Goal: Task Accomplishment & Management: Use online tool/utility

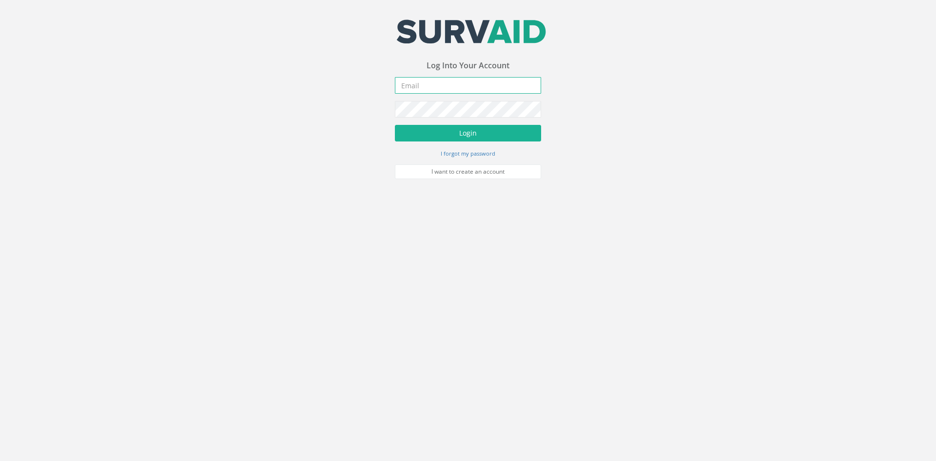
click at [422, 83] on input "email" at bounding box center [468, 85] width 146 height 17
click at [418, 119] on form "[EMAIL_ADDRESS][DOMAIN_NAME] Incorrect Username or Password There was an error …" at bounding box center [468, 128] width 146 height 102
click at [395, 125] on button "Login" at bounding box center [468, 133] width 146 height 17
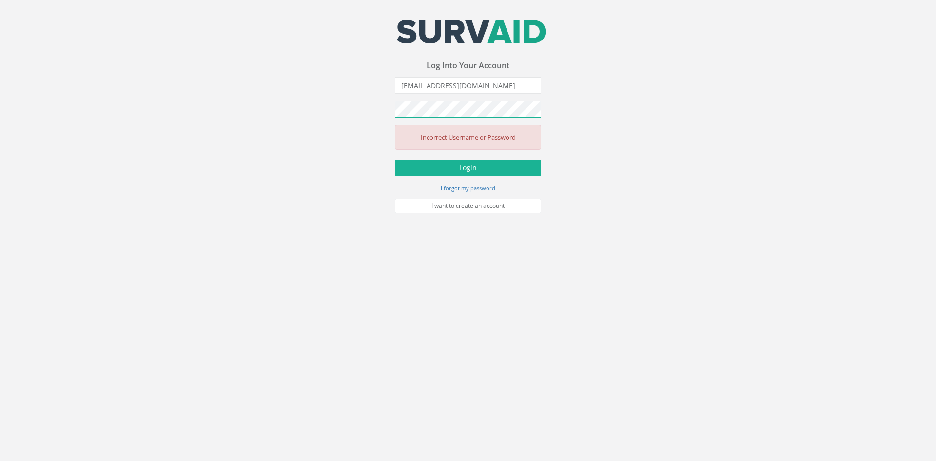
click at [337, 112] on div "Your email address was sucessfully verified - please login below to continue Yo…" at bounding box center [468, 106] width 936 height 213
click at [413, 85] on input "[EMAIL_ADDRESS][DOMAIN_NAME]" at bounding box center [468, 85] width 146 height 17
click at [395, 159] on button "Login" at bounding box center [468, 167] width 146 height 17
click at [218, 98] on div "Your email address was sucessfully verified - please login below to continue Yo…" at bounding box center [468, 106] width 936 height 213
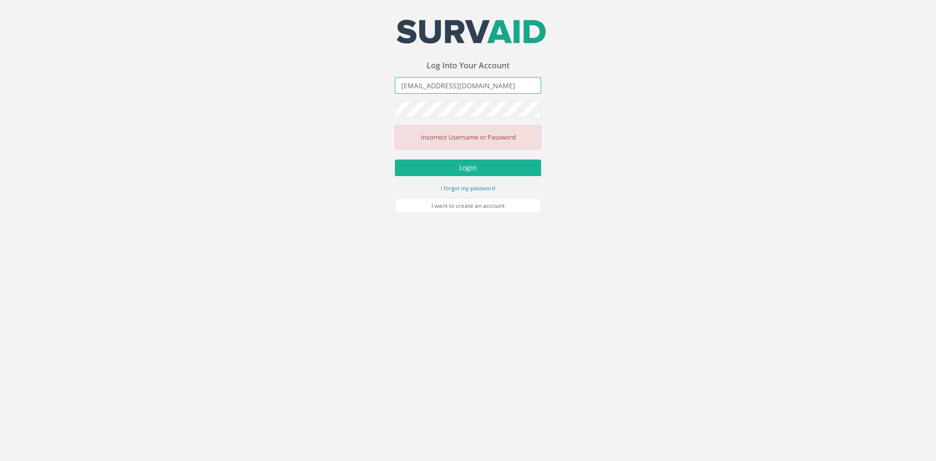
click at [412, 84] on input "[EMAIL_ADDRESS][DOMAIN_NAME]" at bounding box center [468, 85] width 146 height 17
type input "[EMAIL_ADDRESS][DOMAIN_NAME]"
click at [395, 159] on button "Login" at bounding box center [468, 167] width 146 height 17
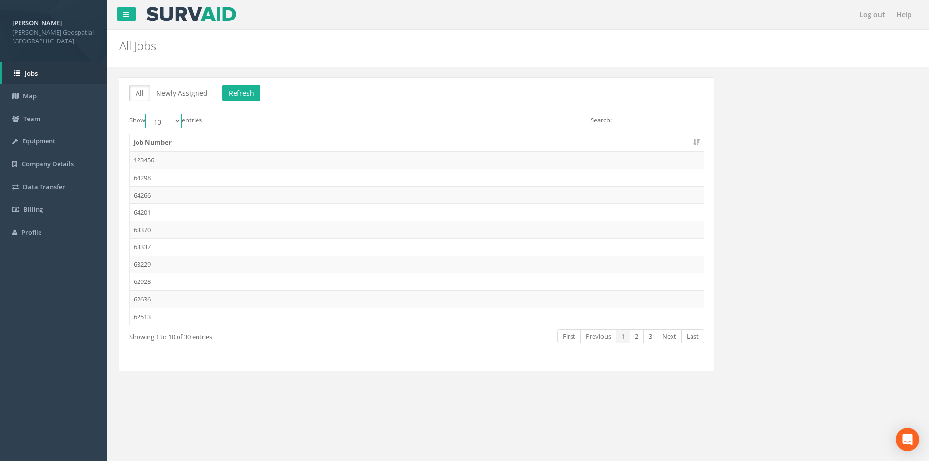
click at [172, 119] on select "10 25 50 100" at bounding box center [163, 121] width 37 height 15
select select "100"
click at [147, 114] on select "10 25 50 100" at bounding box center [163, 121] width 37 height 15
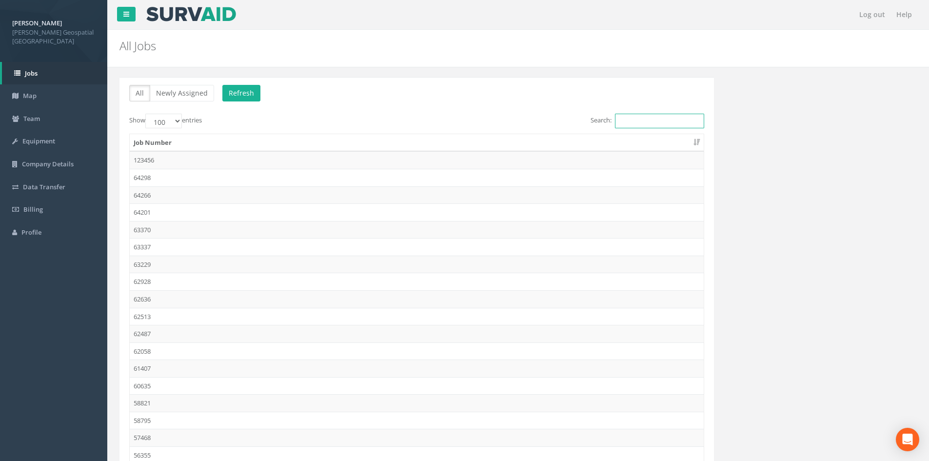
click at [654, 123] on input "Search:" at bounding box center [659, 121] width 89 height 15
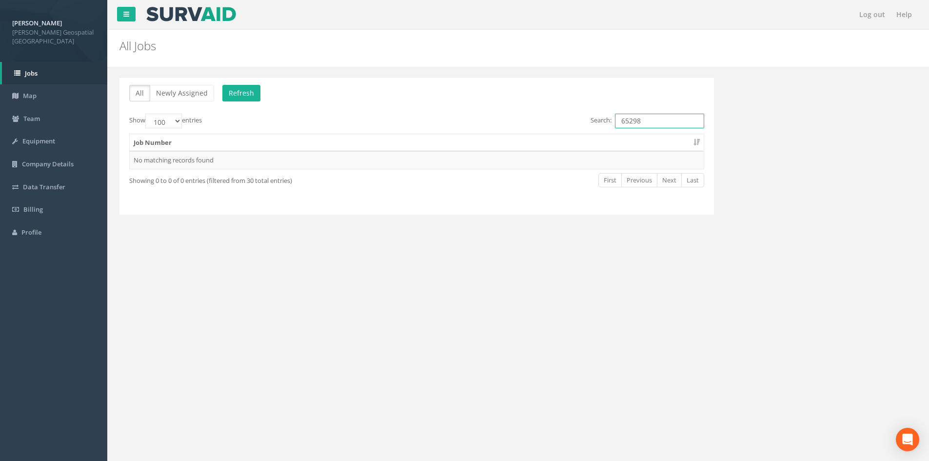
type input "65298"
click at [496, 323] on div "Log out Help All Jobs PGMs for Job × There was an error fetching the Manhole da…" at bounding box center [517, 292] width 821 height 585
